Goal: Task Accomplishment & Management: Use online tool/utility

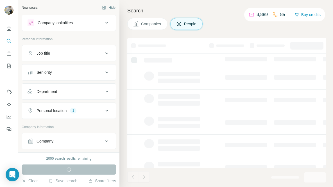
click at [59, 136] on button "Company" at bounding box center [69, 140] width 94 height 13
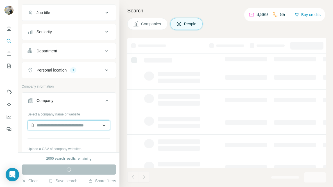
click at [55, 126] on input "text" at bounding box center [69, 125] width 83 height 10
paste input "**********"
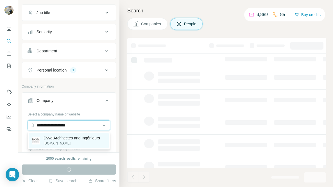
type input "**********"
click at [69, 137] on p "Dvvd Architectes and Ingénieurs" at bounding box center [72, 138] width 56 height 6
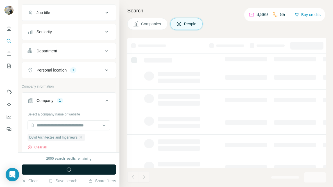
click at [72, 169] on span "button" at bounding box center [69, 169] width 20 height 6
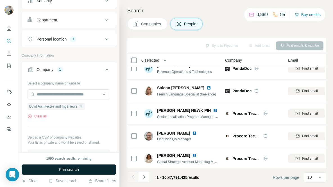
scroll to position [124, 0]
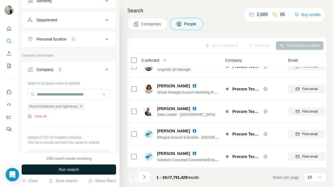
click at [67, 169] on span "Run search" at bounding box center [69, 169] width 20 height 6
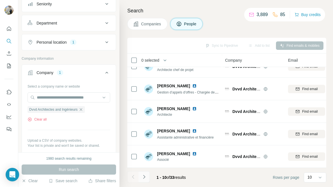
click at [145, 178] on icon "Navigate to next page" at bounding box center [144, 177] width 6 height 6
click at [144, 174] on icon "Navigate to next page" at bounding box center [144, 177] width 6 height 6
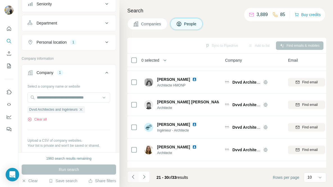
scroll to position [9, 0]
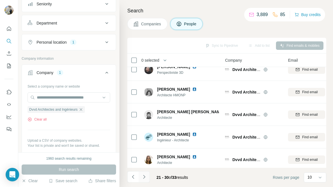
click at [147, 178] on button "Navigate to next page" at bounding box center [144, 176] width 11 height 11
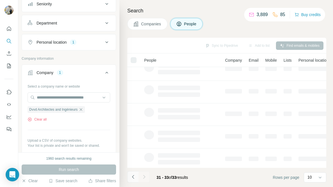
scroll to position [0, 0]
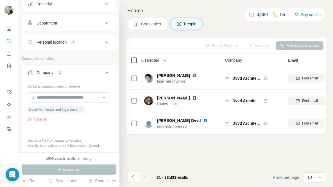
click at [137, 60] on icon at bounding box center [134, 60] width 7 height 7
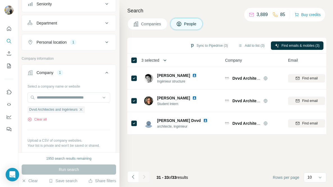
click at [164, 62] on icon "button" at bounding box center [165, 60] width 6 height 6
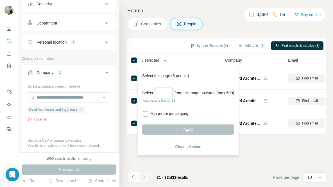
click at [161, 90] on input "Select a number (up to 500)" at bounding box center [164, 93] width 18 height 10
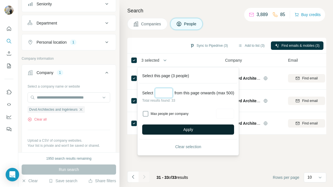
type input "**"
click at [151, 127] on button "Apply" at bounding box center [188, 129] width 92 height 10
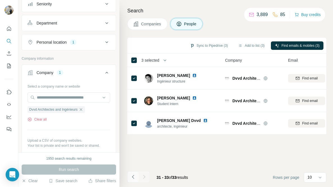
click at [134, 175] on icon "Navigate to previous page" at bounding box center [133, 177] width 6 height 6
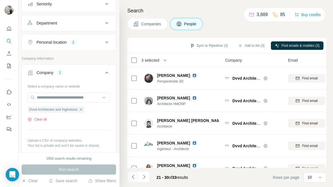
click at [134, 175] on icon "Navigate to previous page" at bounding box center [133, 177] width 6 height 6
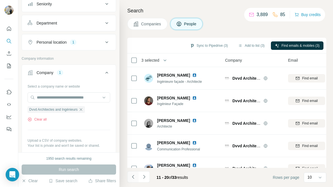
click at [134, 175] on icon "Navigate to previous page" at bounding box center [133, 177] width 6 height 6
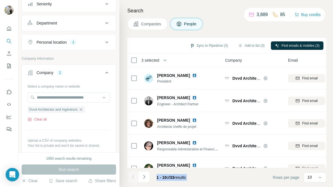
click at [134, 175] on div at bounding box center [132, 176] width 11 height 11
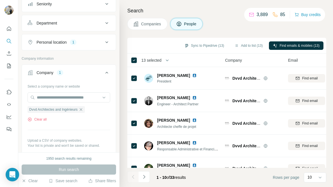
click at [158, 59] on span "13 selected" at bounding box center [151, 60] width 20 height 6
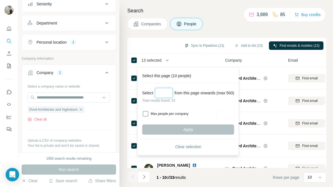
click at [162, 93] on input "Select a number (up to 500)" at bounding box center [164, 93] width 18 height 10
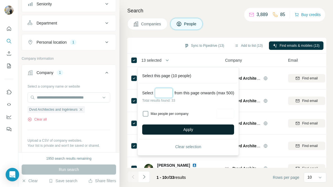
type input "**"
click at [157, 127] on button "Apply" at bounding box center [188, 129] width 92 height 10
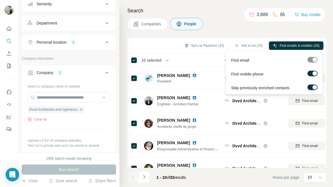
click at [311, 72] on label at bounding box center [312, 74] width 10 height 6
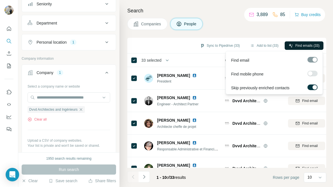
click at [304, 46] on span "Find emails (33)" at bounding box center [307, 45] width 24 height 5
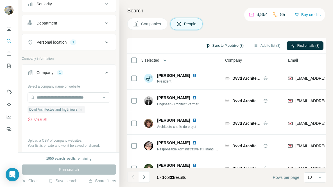
click at [224, 43] on button "Sync to Pipedrive (3)" at bounding box center [225, 45] width 46 height 8
click at [168, 60] on icon "button" at bounding box center [167, 60] width 6 height 6
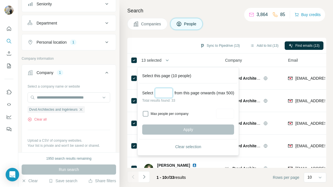
click at [163, 91] on input "Select a number (up to 500)" at bounding box center [164, 93] width 18 height 10
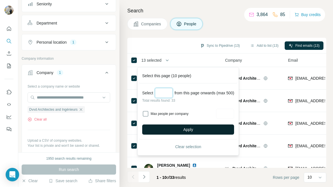
type input "**"
click at [166, 129] on button "Apply" at bounding box center [188, 129] width 92 height 10
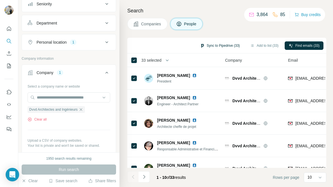
click at [232, 48] on button "Sync to Pipedrive (33)" at bounding box center [220, 45] width 48 height 8
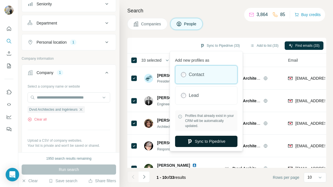
click at [211, 139] on button "Sync to Pipedrive" at bounding box center [206, 140] width 62 height 11
